Goal: Obtain resource: Obtain resource

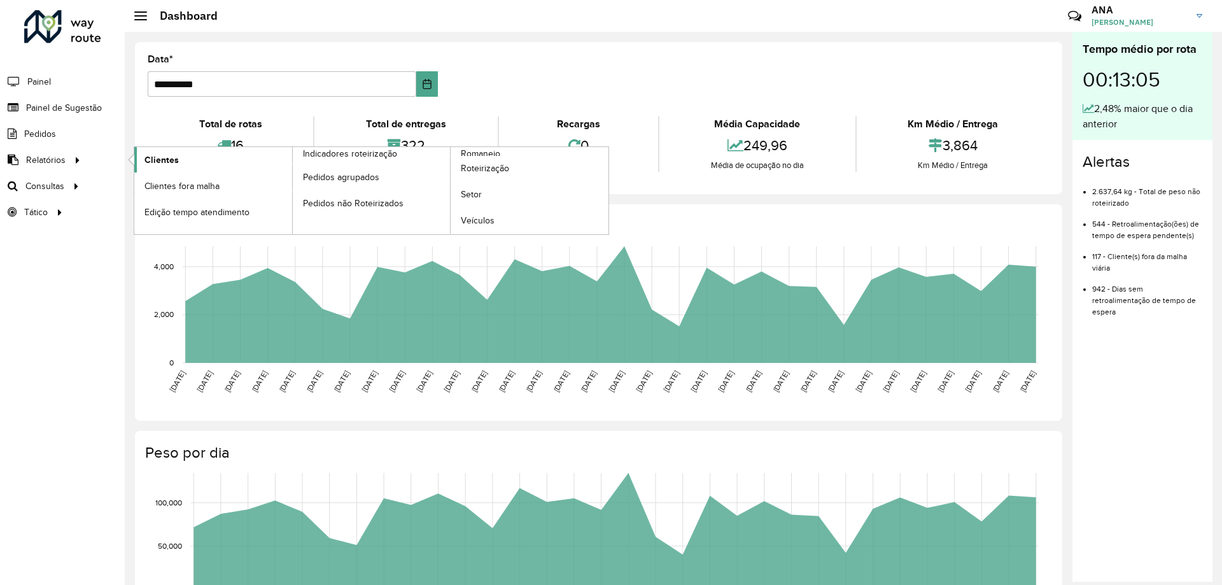
click at [166, 164] on span "Clientes" at bounding box center [161, 159] width 34 height 13
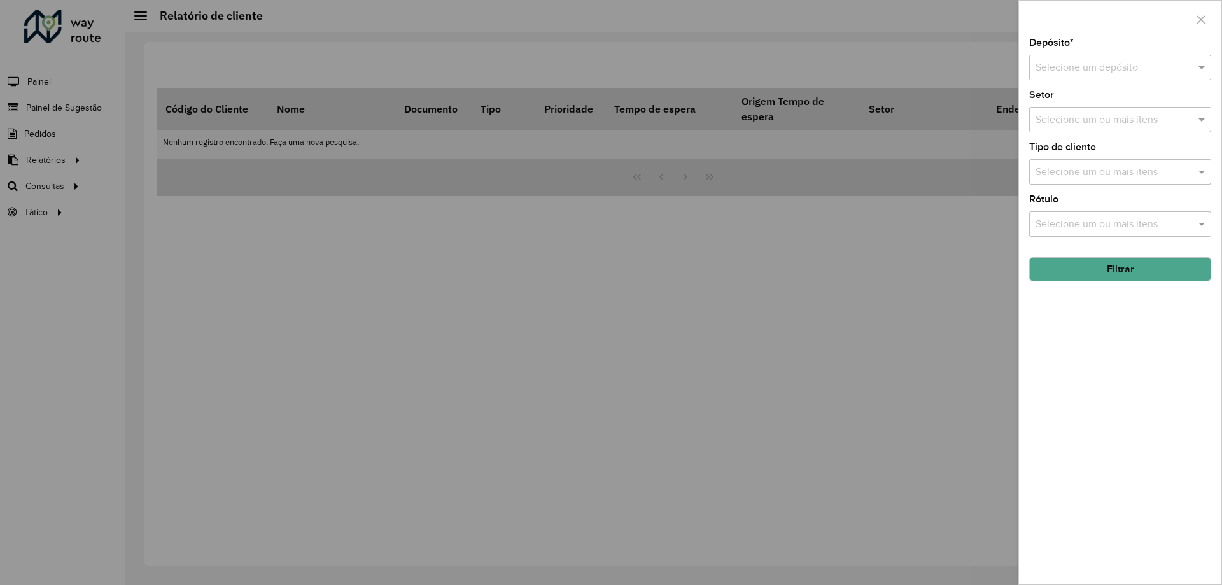
click at [1085, 71] on input "text" at bounding box center [1108, 67] width 144 height 15
click at [1114, 104] on div "CDD Taubaté" at bounding box center [1120, 105] width 181 height 22
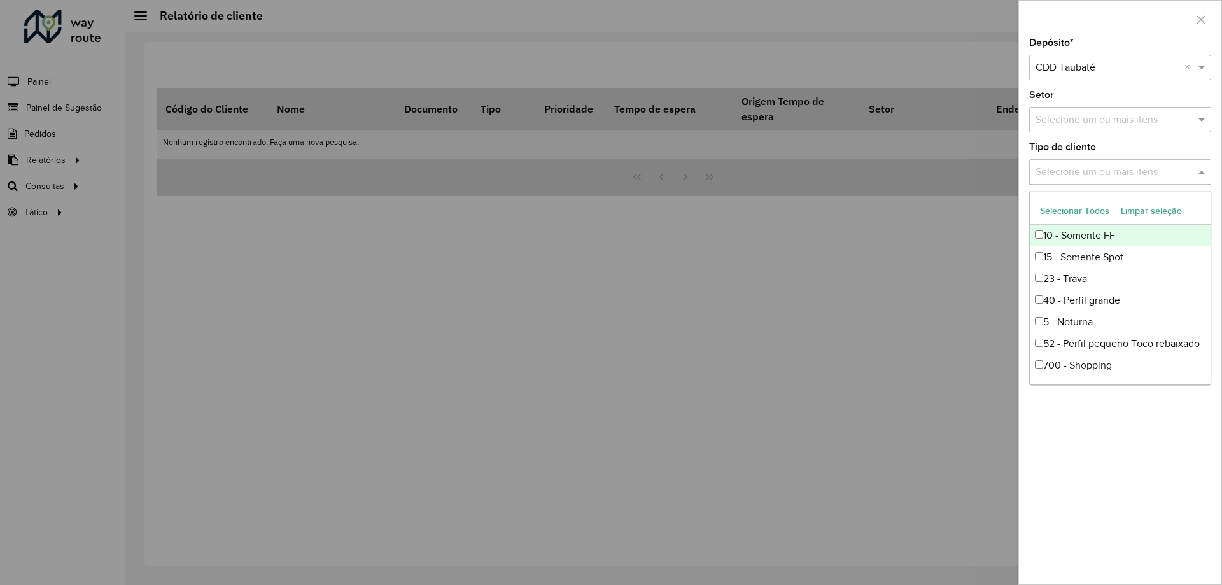
click at [1153, 172] on input "text" at bounding box center [1113, 172] width 163 height 15
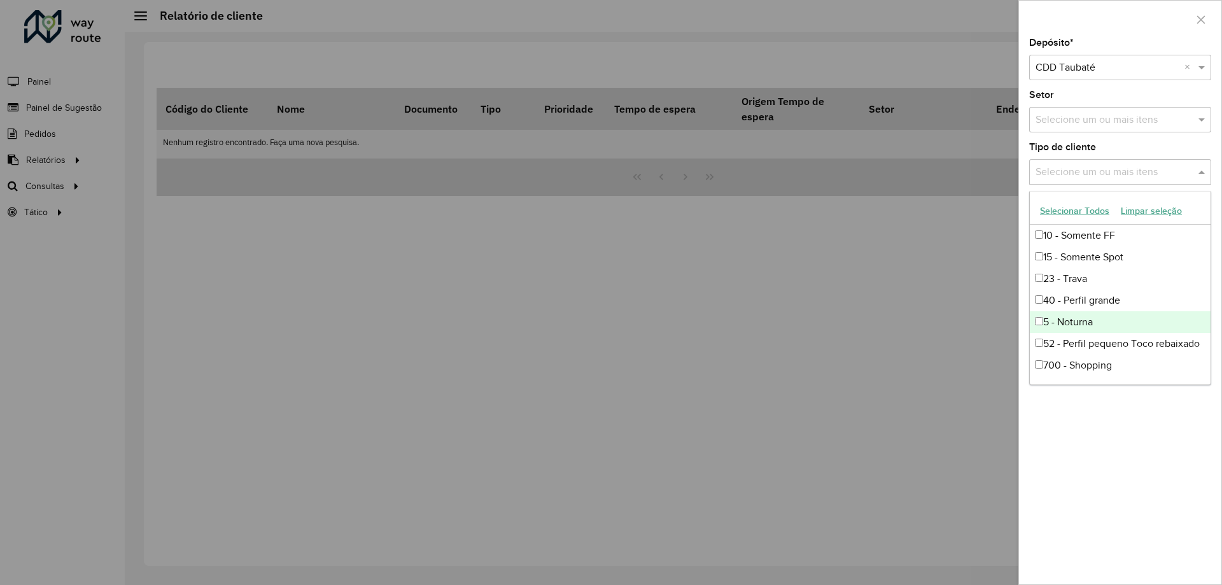
scroll to position [64, 0]
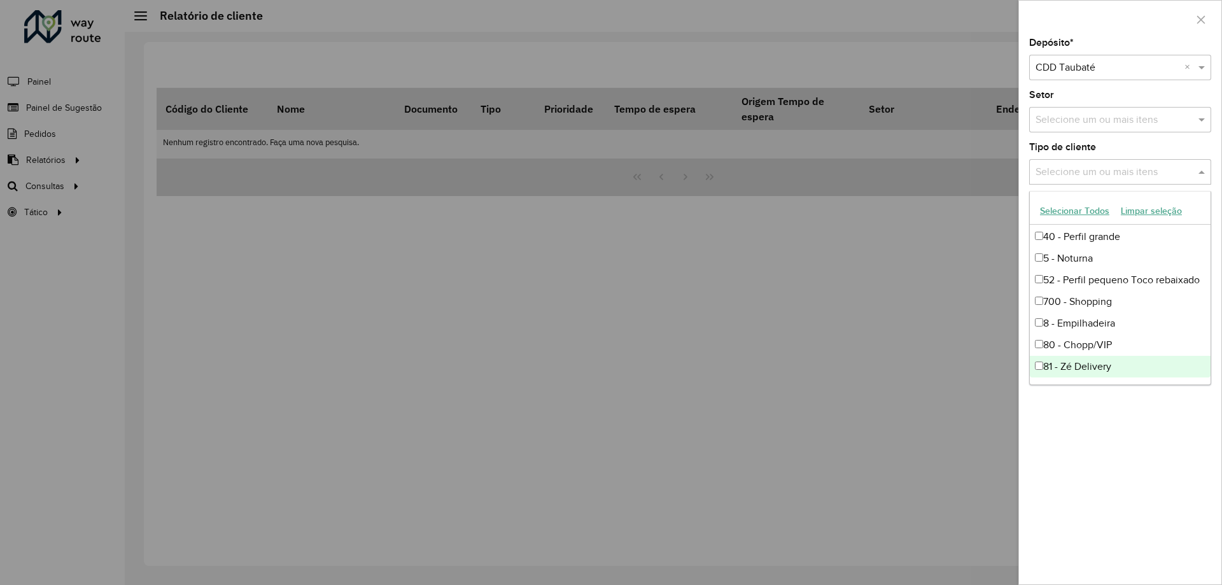
click at [1093, 367] on div "81 - Zé Delivery" at bounding box center [1120, 367] width 181 height 22
click at [1129, 459] on div "Depósito * Selecione um depósito × CDD Taubaté × Setor Selecione um ou mais ite…" at bounding box center [1120, 311] width 202 height 546
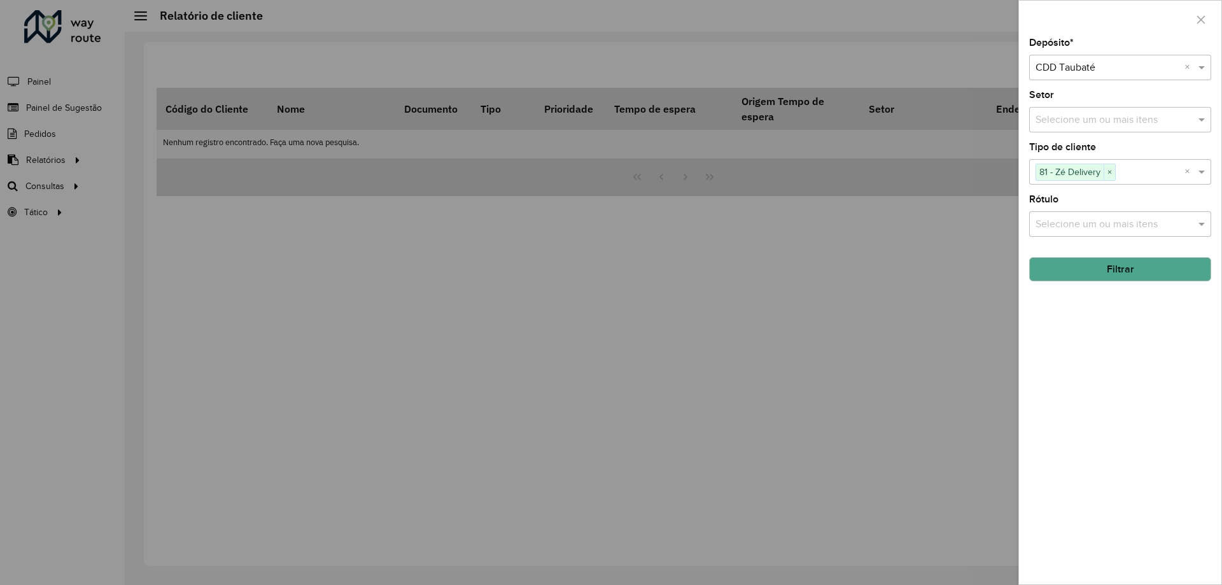
click at [1124, 116] on input "text" at bounding box center [1113, 120] width 163 height 15
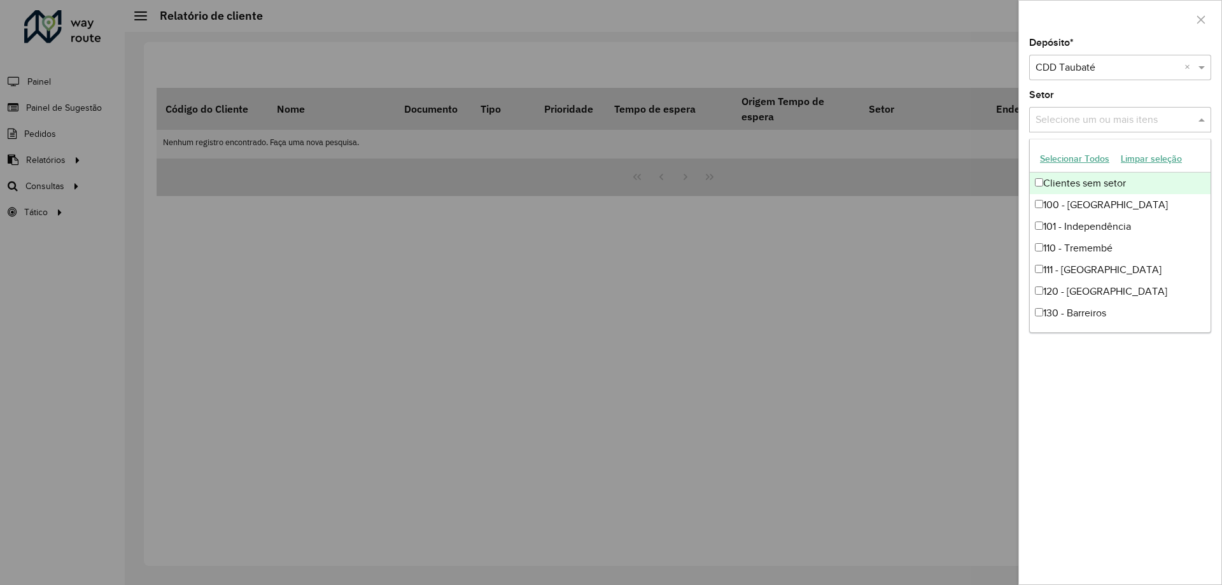
click at [1124, 116] on input "text" at bounding box center [1113, 120] width 163 height 15
click at [1109, 477] on div "Depósito * Selecione um depósito × CDD Taubaté × Setor Selecione um ou mais ite…" at bounding box center [1120, 311] width 202 height 546
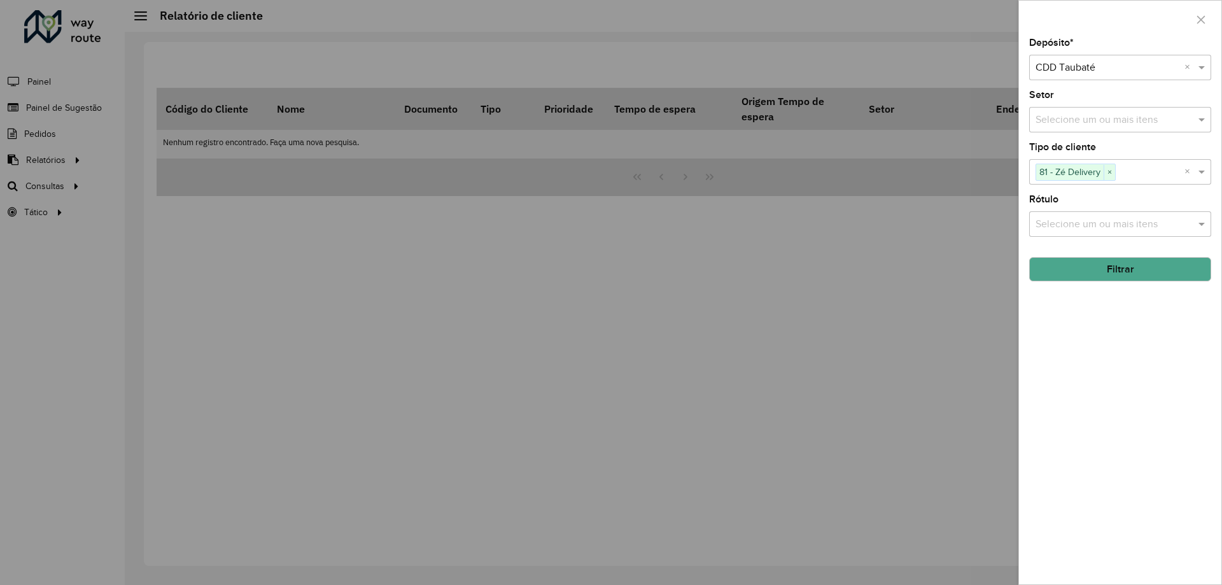
click at [1154, 122] on input "text" at bounding box center [1113, 120] width 163 height 15
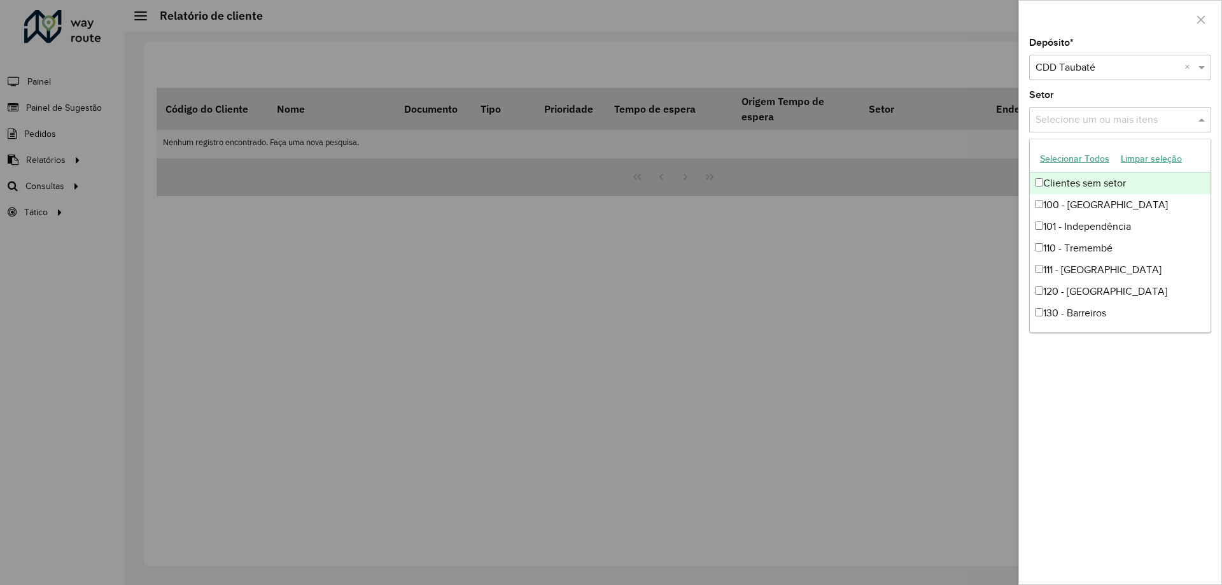
click at [1154, 120] on input "text" at bounding box center [1113, 120] width 163 height 15
click at [1123, 422] on div "Depósito * Selecione um depósito × CDD Taubaté × Setor Selecione um ou mais ite…" at bounding box center [1120, 311] width 202 height 546
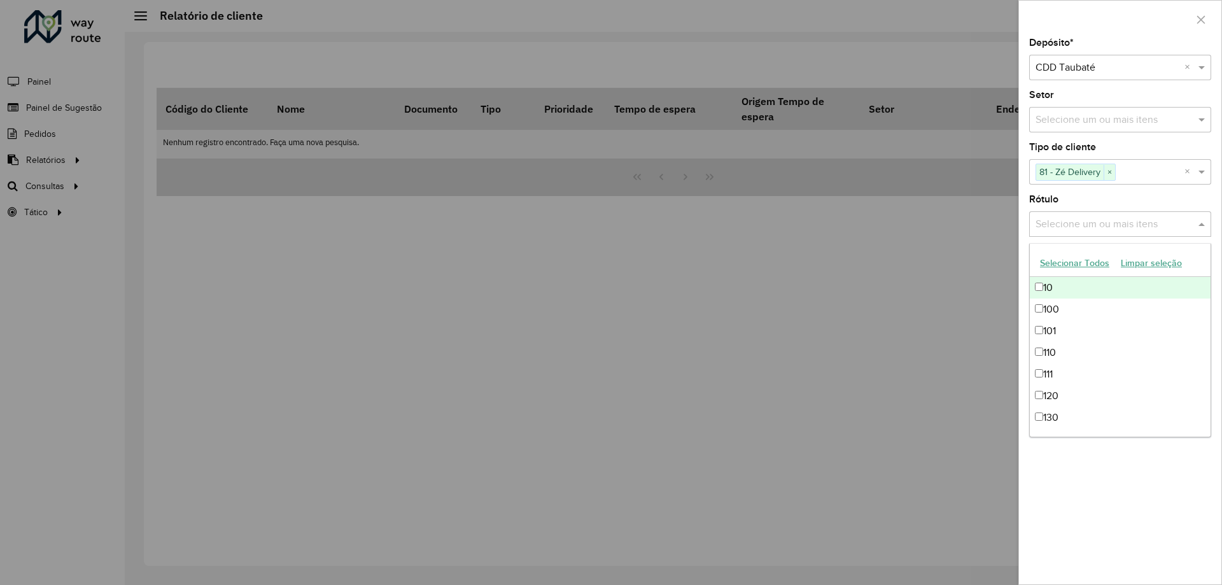
click at [1127, 223] on input "text" at bounding box center [1113, 224] width 163 height 15
click at [1162, 468] on div "Depósito * Selecione um depósito × CDD Taubaté × Setor Selecione um ou mais ite…" at bounding box center [1120, 311] width 202 height 546
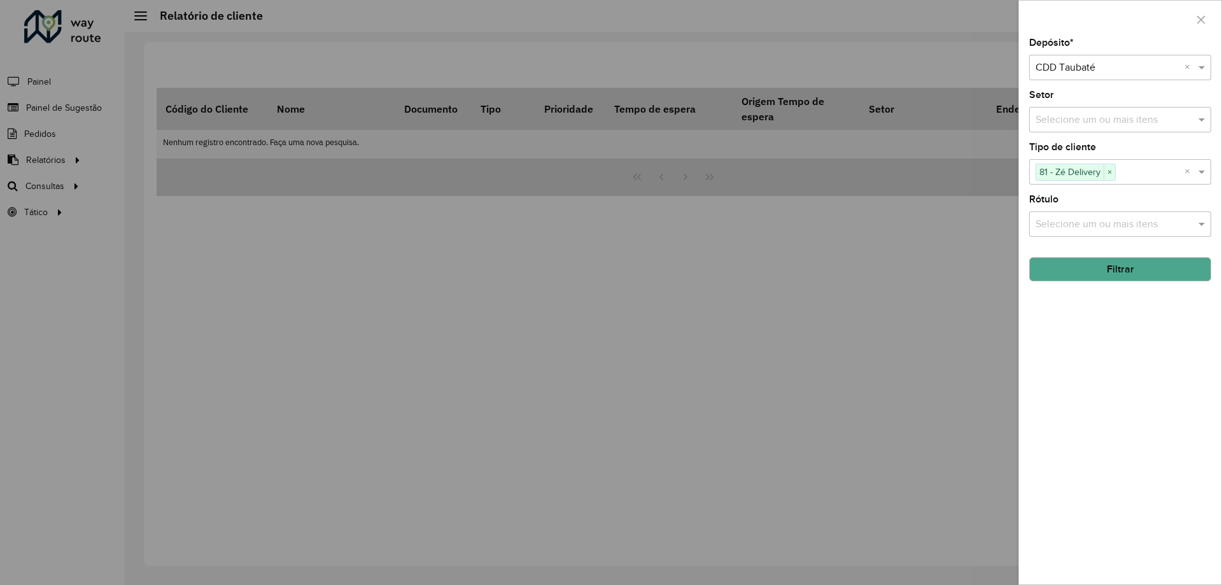
click at [1119, 279] on button "Filtrar" at bounding box center [1120, 269] width 182 height 24
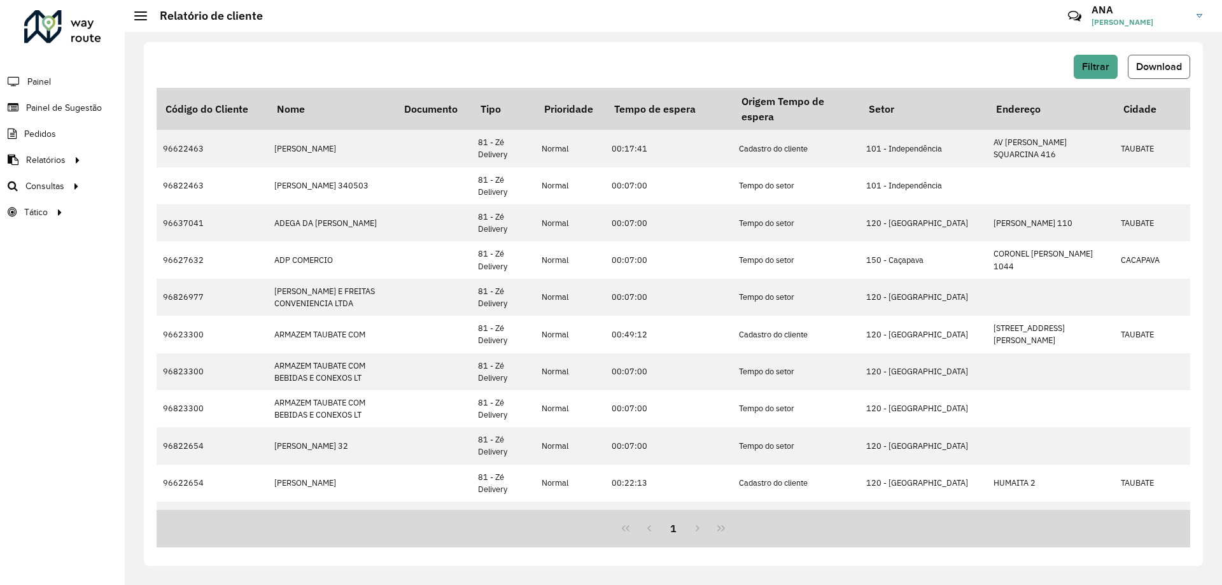
click at [1134, 69] on button "Download" at bounding box center [1159, 67] width 62 height 24
